Goal: Task Accomplishment & Management: Complete application form

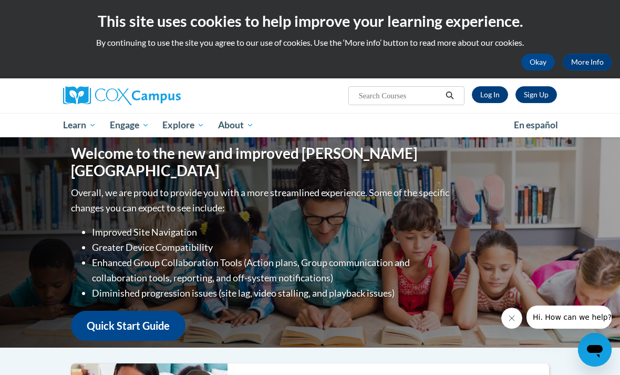
click at [534, 94] on link "Sign Up" at bounding box center [537, 94] width 42 height 17
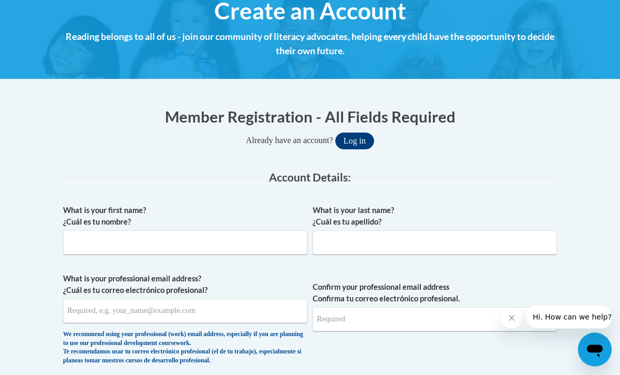
scroll to position [132, 0]
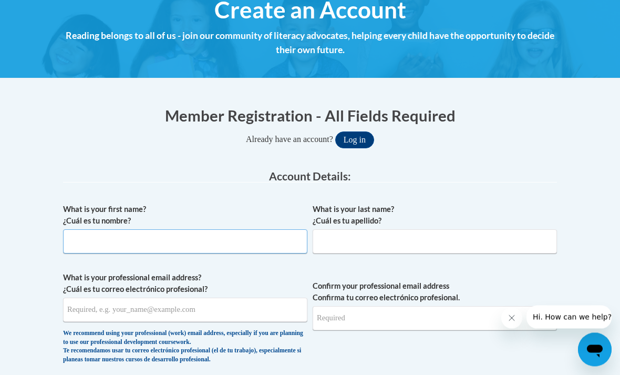
click at [204, 250] on input "What is your first name? ¿Cuál es tu nombre?" at bounding box center [185, 242] width 244 height 24
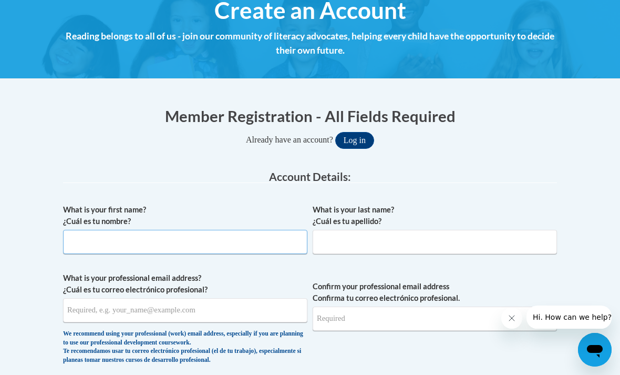
type input "Cathy"
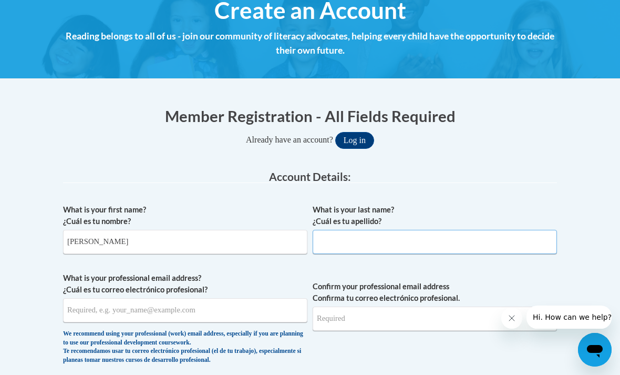
click at [402, 247] on input "What is your last name? ¿Cuál es tu apellido?" at bounding box center [435, 242] width 244 height 24
type input "Onheiber"
click at [216, 304] on input "What is your professional email address? ¿Cuál es tu correo electrónico profesi…" at bounding box center [185, 310] width 244 height 24
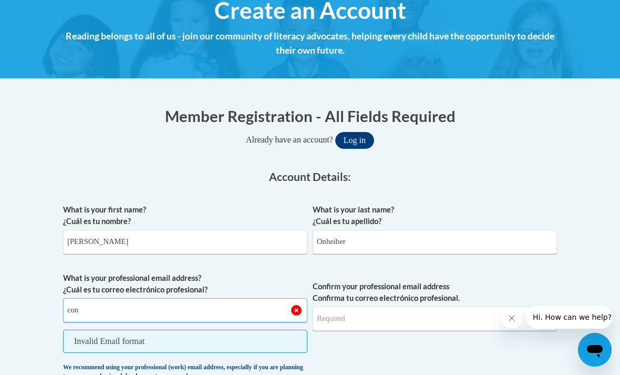
type input "conheiber@rock-a-bye.com"
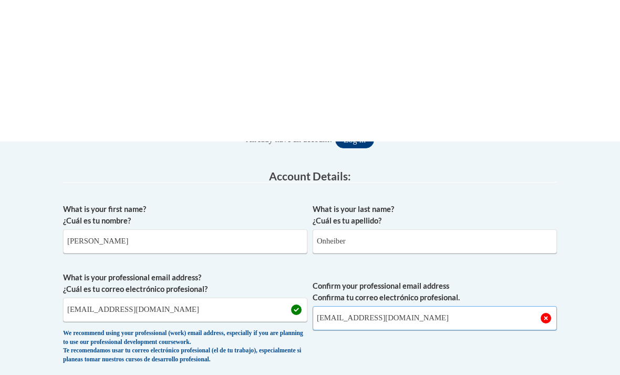
scroll to position [275, 0]
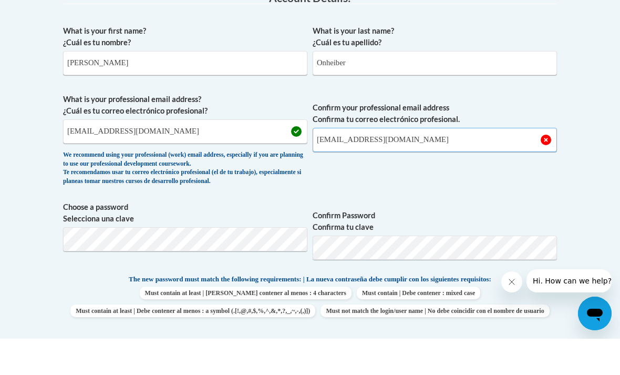
type input "conheiber@rock-a-bye.com"
